Goal: Task Accomplishment & Management: Complete application form

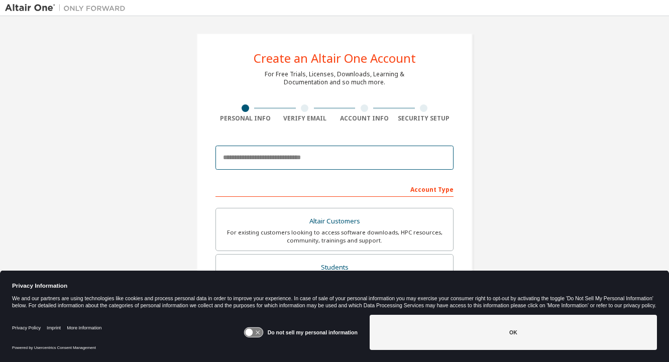
click at [293, 162] on input "email" at bounding box center [335, 158] width 238 height 24
type input "**********"
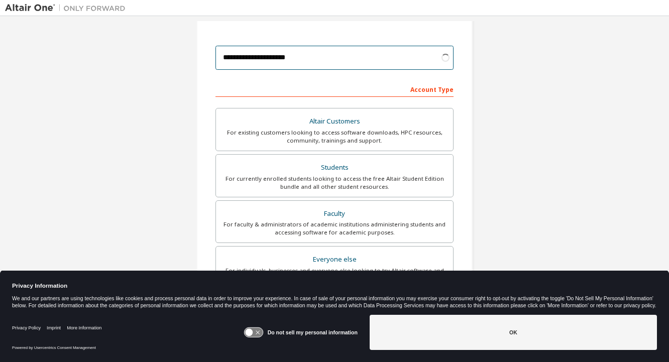
scroll to position [100, 0]
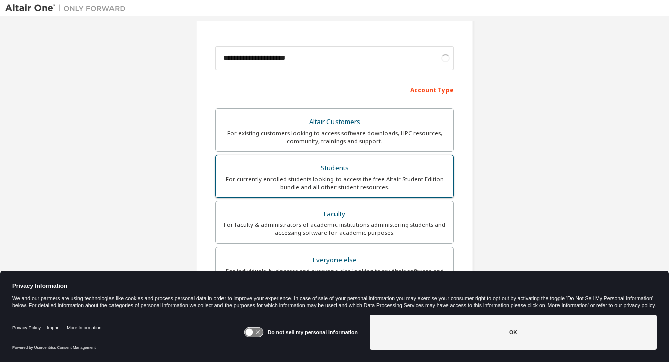
click at [306, 181] on div "For currently enrolled students looking to access the free Altair Student Editi…" at bounding box center [334, 183] width 225 height 16
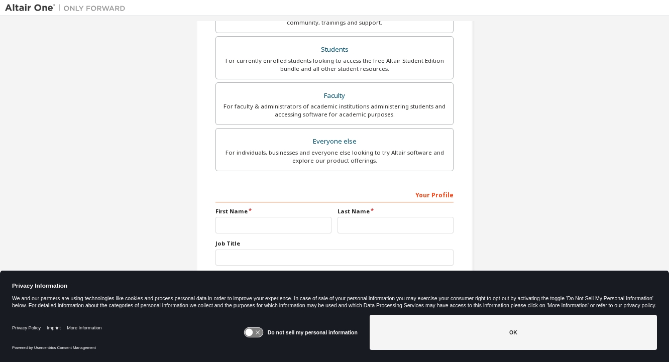
scroll to position [225, 0]
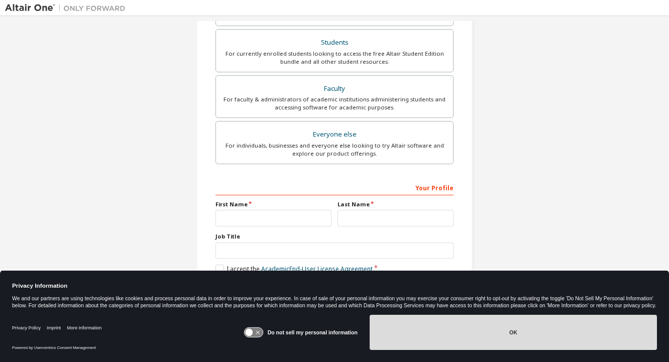
click at [431, 327] on button "OK" at bounding box center [513, 332] width 287 height 35
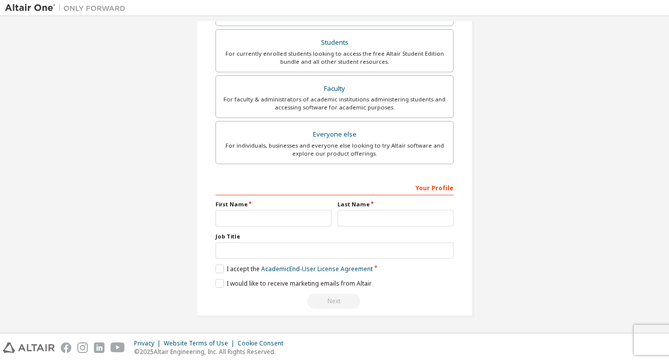
click at [261, 228] on div "Your Profile First Name Last Name Job Title Please provide State/Province to he…" at bounding box center [335, 244] width 238 height 130
click at [257, 222] on input "text" at bounding box center [274, 218] width 116 height 17
type input "*****"
click at [351, 217] on input "text" at bounding box center [396, 218] width 116 height 17
type input "*****"
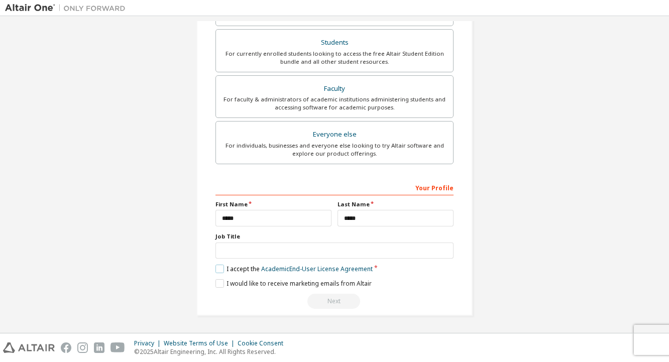
click at [216, 270] on label "I accept the Academic End-User License Agreement" at bounding box center [294, 269] width 157 height 9
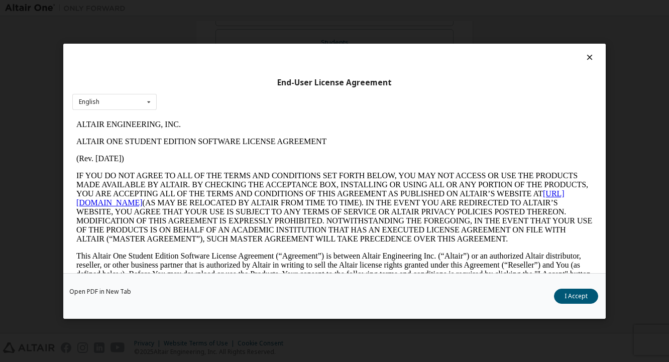
scroll to position [0, 0]
click at [569, 295] on button "I Accept" at bounding box center [576, 295] width 44 height 15
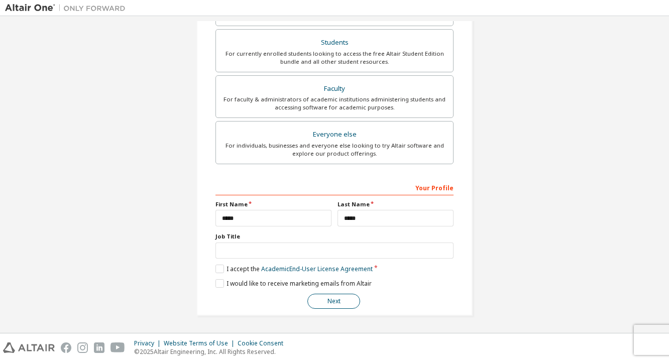
click at [332, 298] on button "Next" at bounding box center [334, 301] width 53 height 15
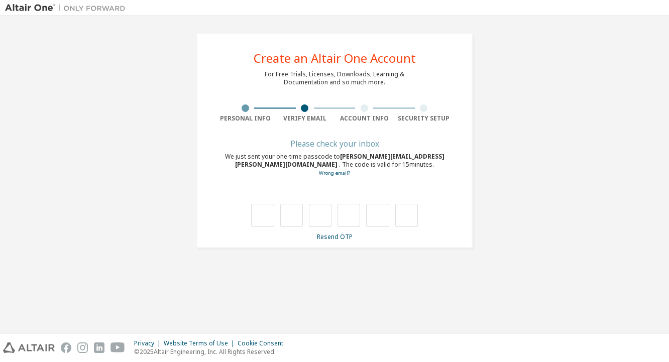
type input "*"
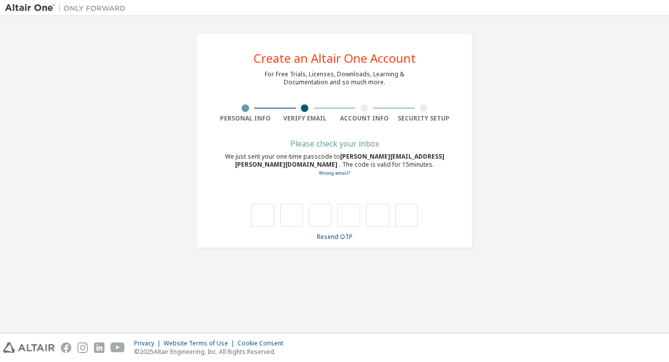
type input "*"
